Goal: Task Accomplishment & Management: Use online tool/utility

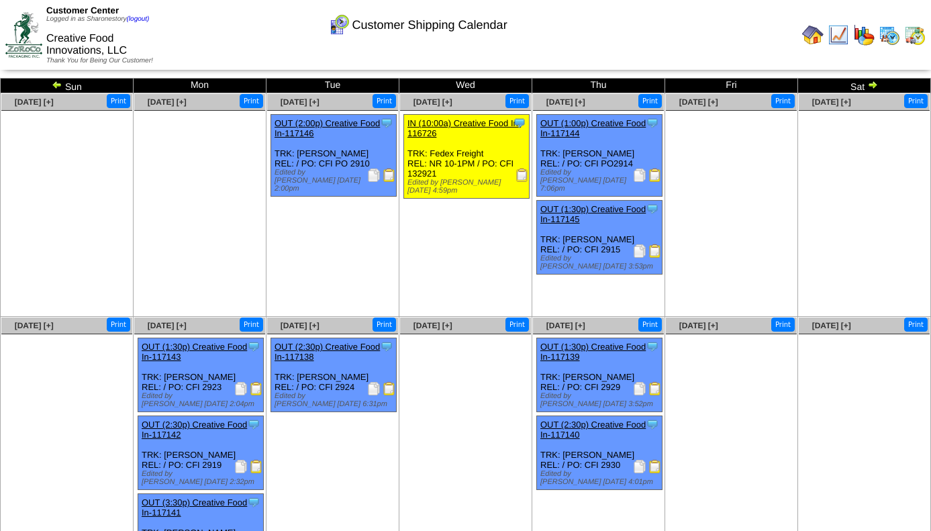
scroll to position [64, 0]
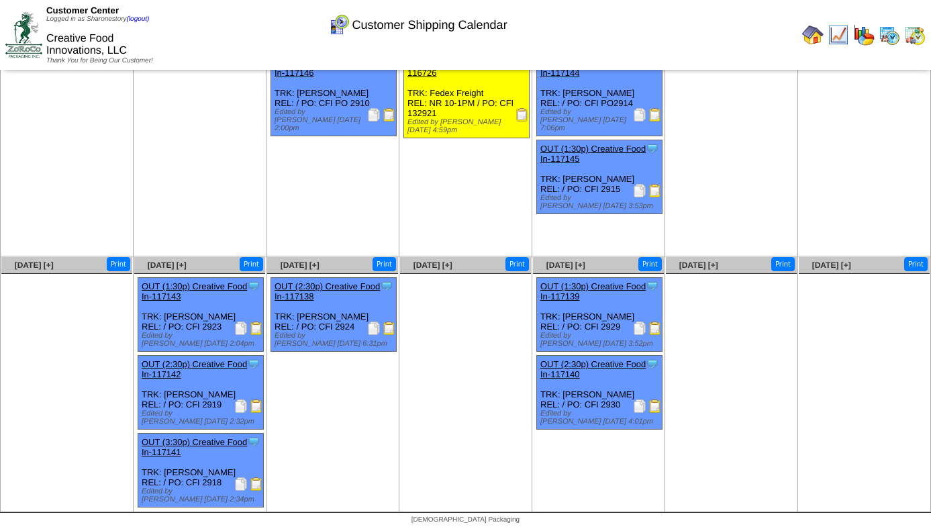
click at [652, 323] on img at bounding box center [654, 327] width 13 height 13
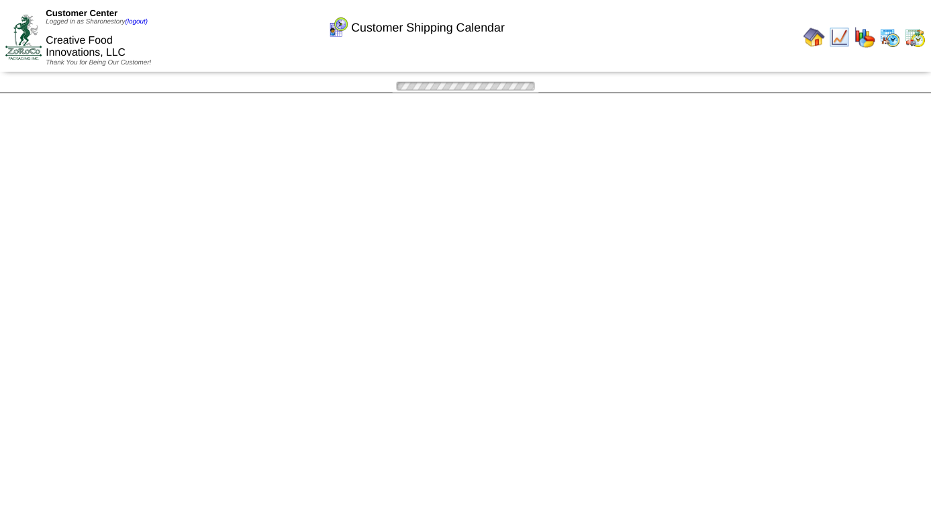
scroll to position [64, 0]
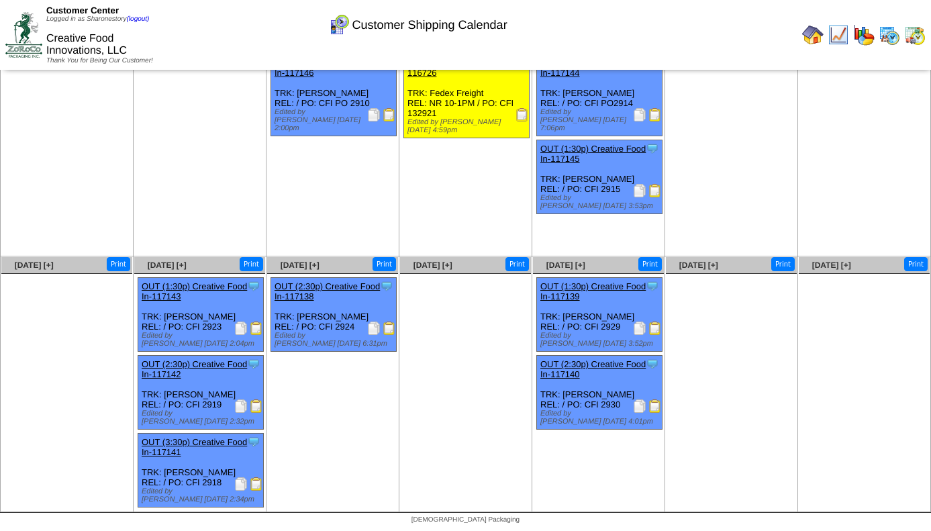
click at [655, 403] on img at bounding box center [654, 405] width 13 height 13
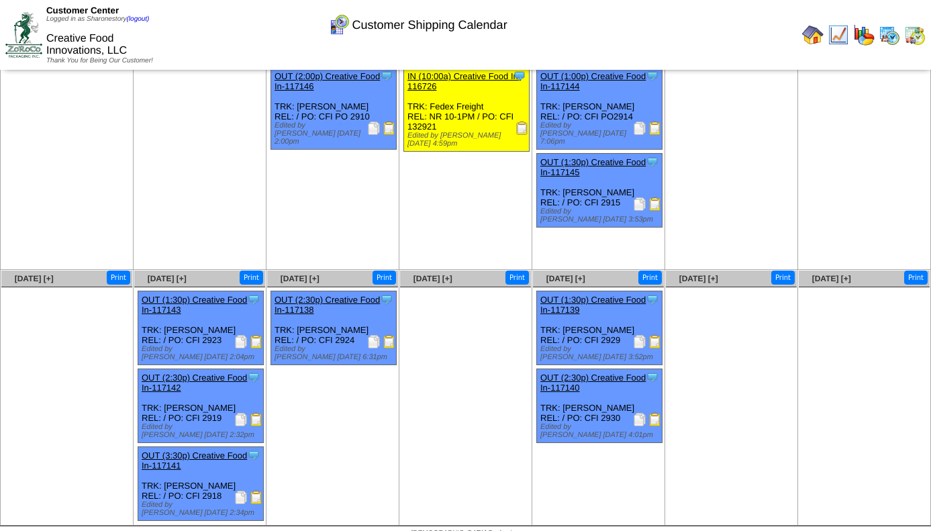
scroll to position [64, 0]
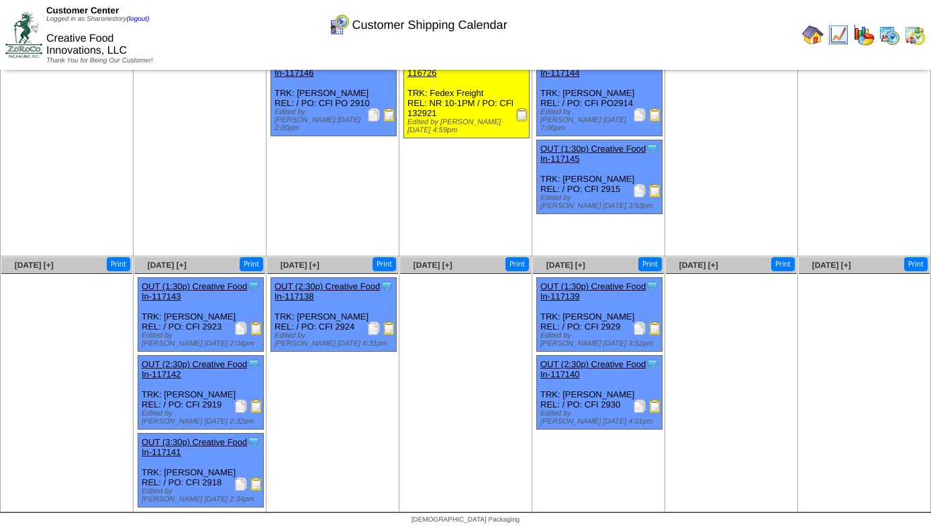
click at [389, 323] on img at bounding box center [388, 327] width 13 height 13
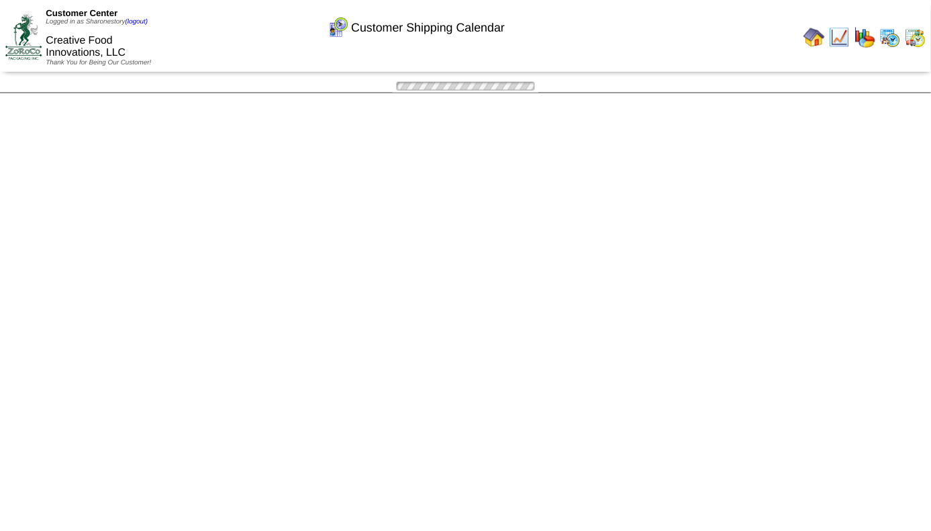
scroll to position [64, 0]
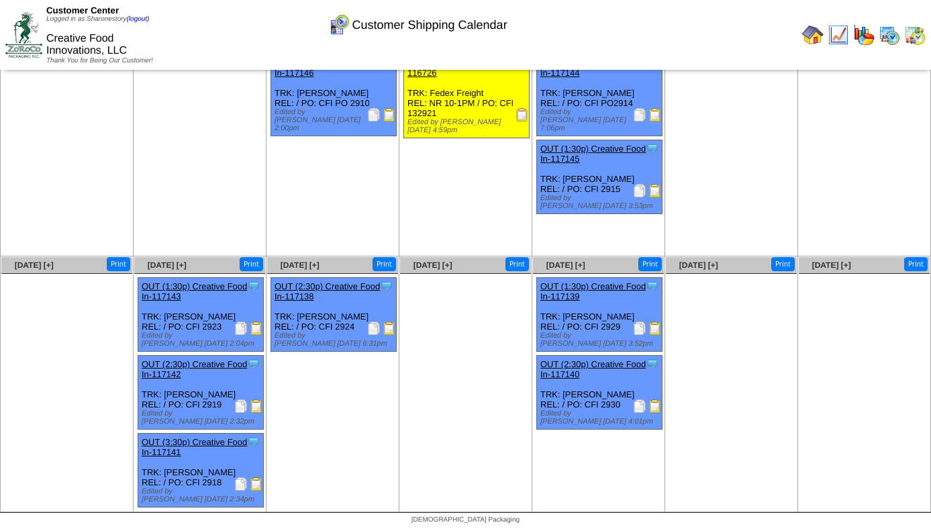
click at [257, 482] on img at bounding box center [256, 483] width 13 height 13
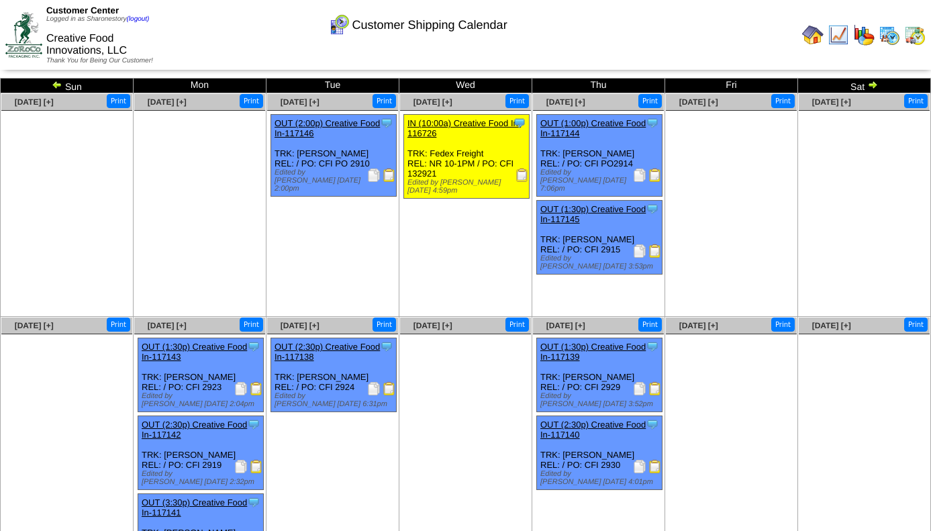
click at [656, 244] on img at bounding box center [654, 250] width 13 height 13
